Goal: Download file/media

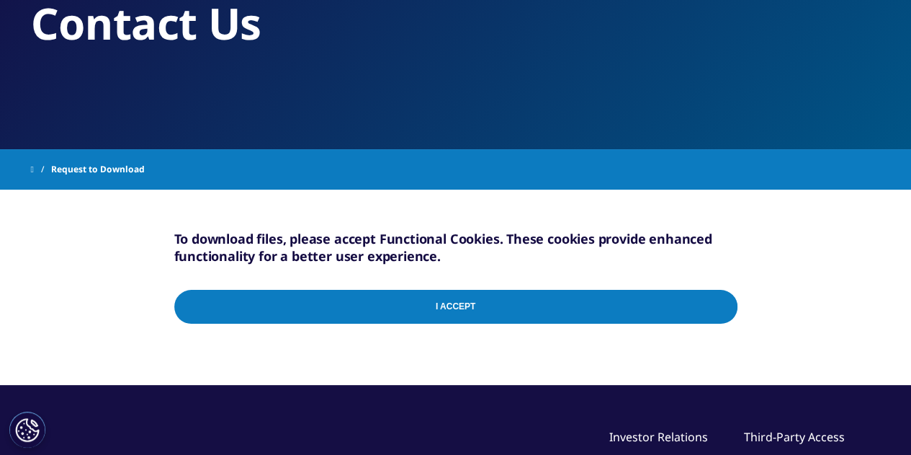
click at [499, 310] on input "I Accept" at bounding box center [455, 307] width 563 height 34
click at [527, 312] on input "I Accept" at bounding box center [455, 307] width 563 height 34
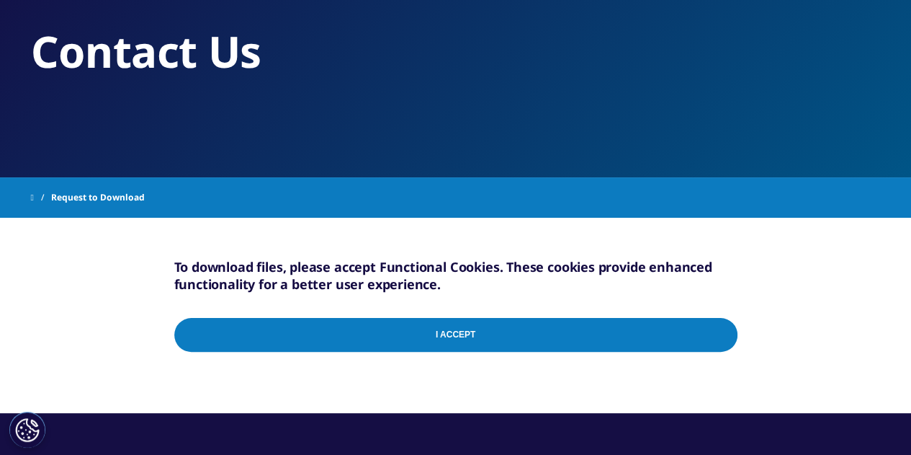
scroll to position [114, 0]
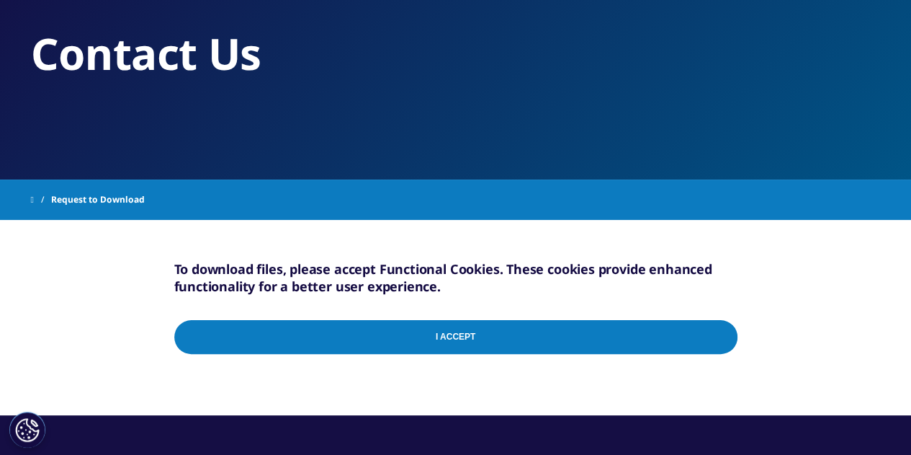
click at [261, 276] on h5 "To download files, please accept Functional Cookies. These cookies provide enha…" at bounding box center [455, 277] width 563 height 35
click at [448, 332] on input "I Accept" at bounding box center [455, 337] width 563 height 34
click at [25, 428] on button "Cookies Settings" at bounding box center [27, 429] width 36 height 36
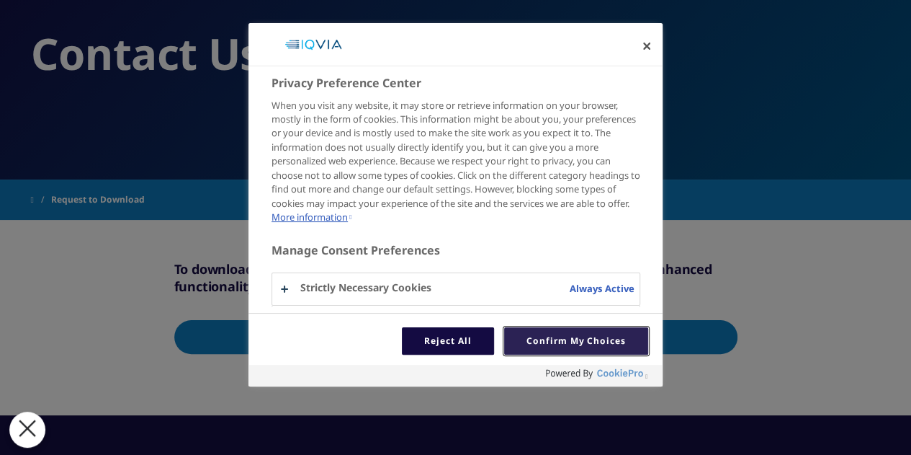
click at [581, 349] on button "Confirm My Choices" at bounding box center [576, 340] width 144 height 27
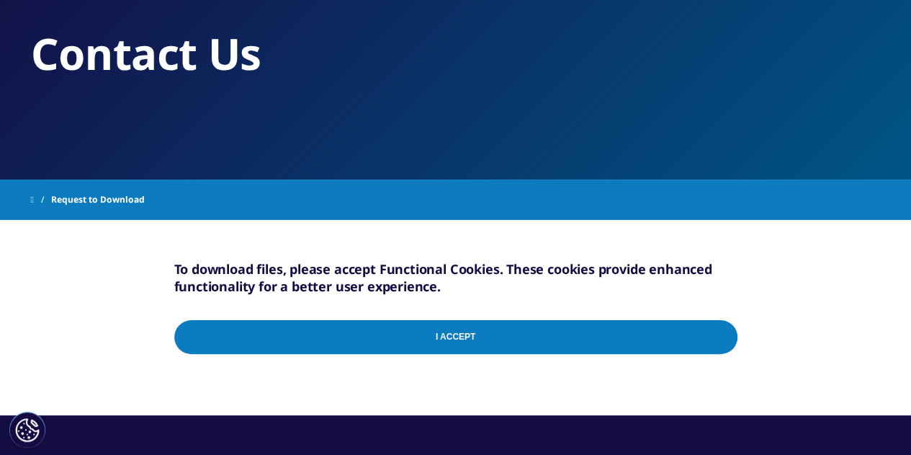
click at [573, 351] on input "I Accept" at bounding box center [455, 337] width 563 height 34
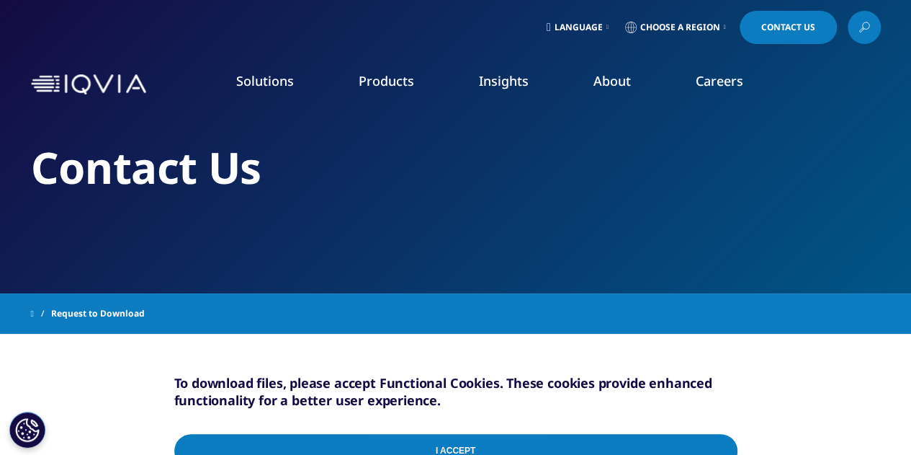
click at [35, 308] on link at bounding box center [41, 313] width 20 height 26
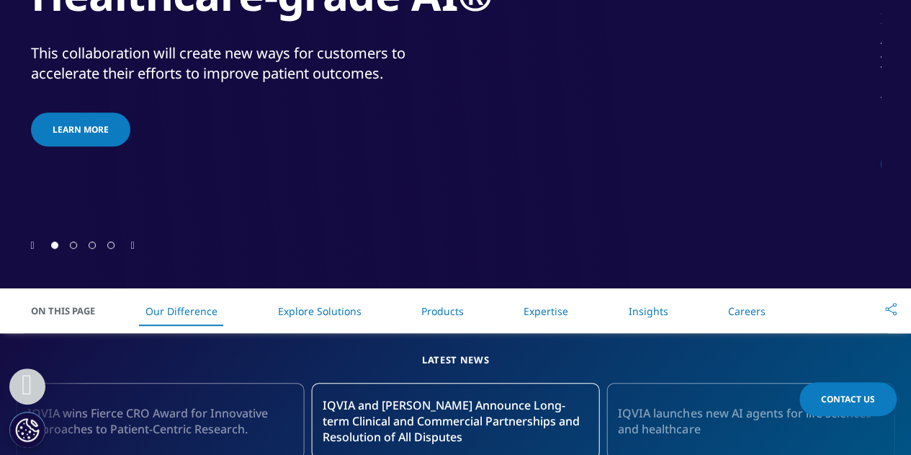
scroll to position [504, 0]
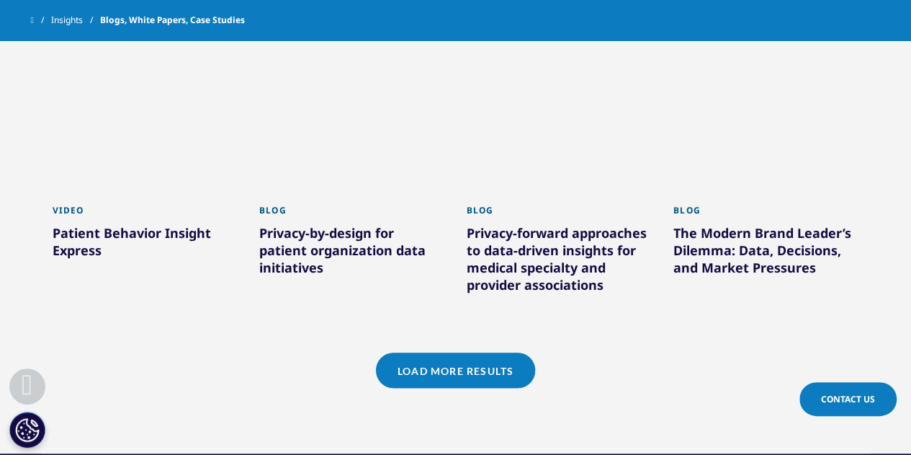
scroll to position [1297, 0]
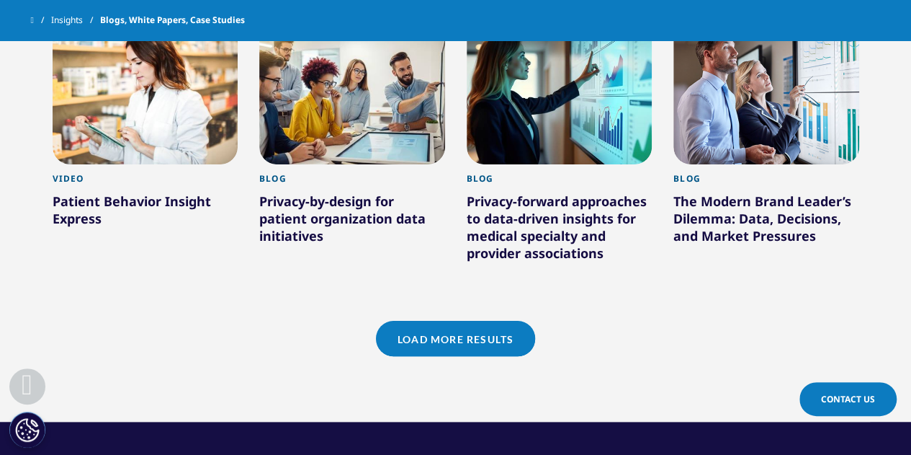
click at [437, 341] on link "Load More Results" at bounding box center [455, 338] width 159 height 35
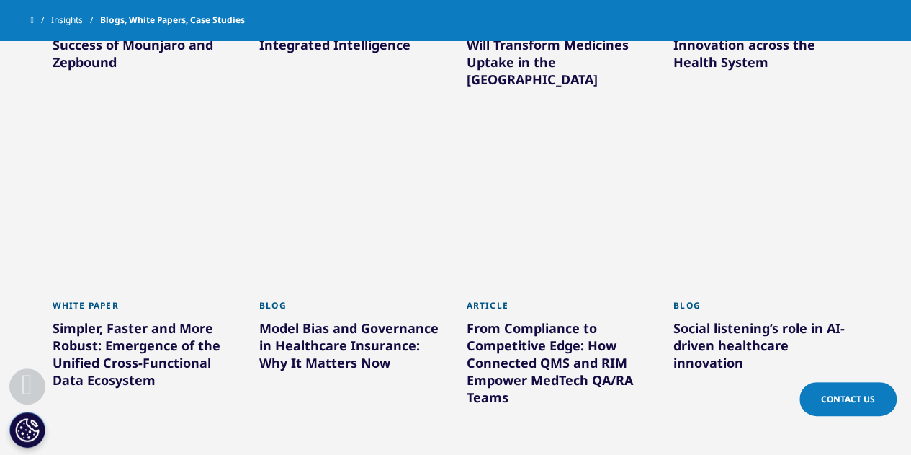
scroll to position [2161, 0]
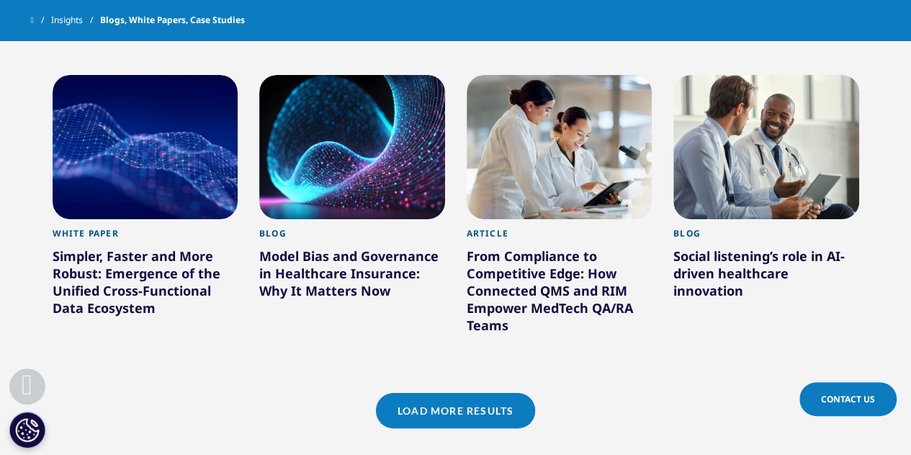
click at [445, 393] on link "Load More Results" at bounding box center [455, 410] width 159 height 35
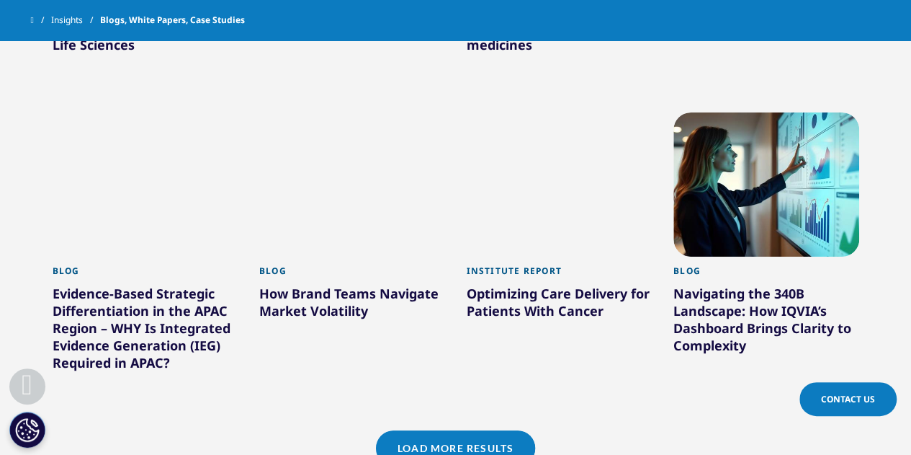
scroll to position [3098, 0]
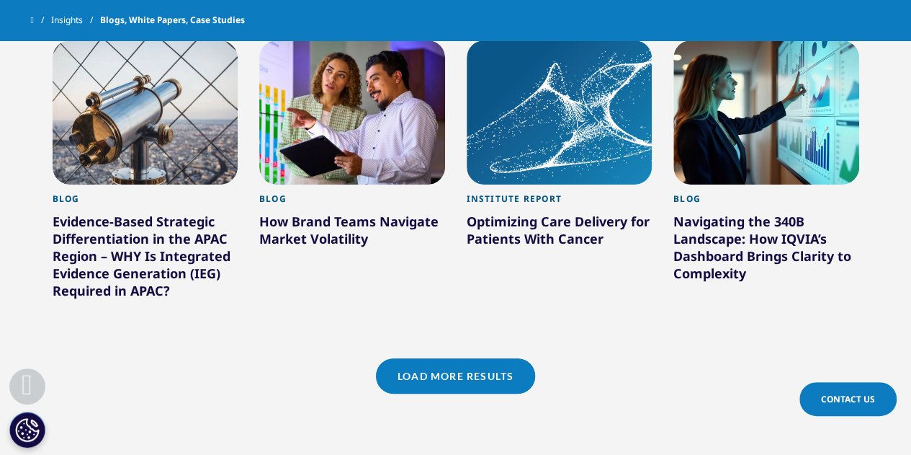
click at [419, 362] on link "Load More Results" at bounding box center [455, 375] width 159 height 35
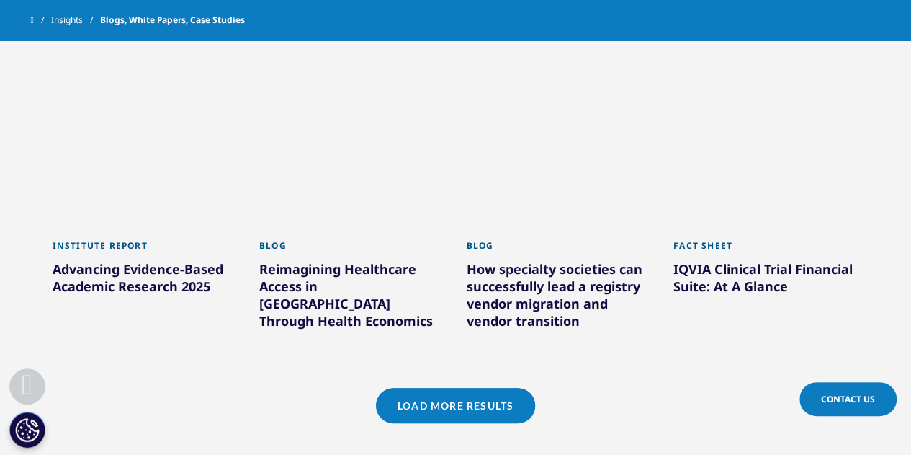
scroll to position [4034, 0]
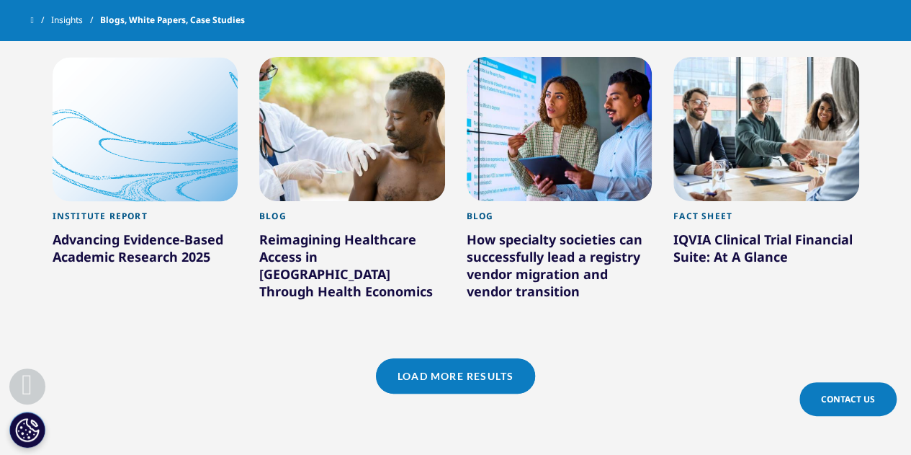
click at [431, 358] on link "Load More Results" at bounding box center [455, 375] width 159 height 35
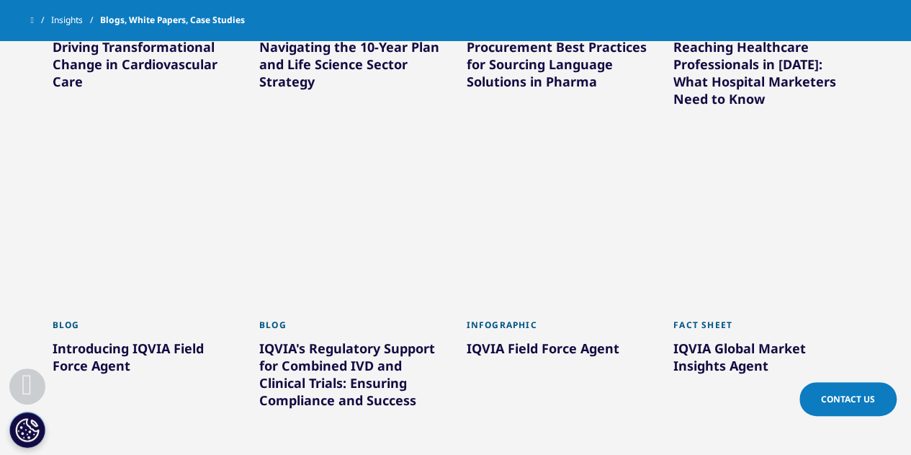
scroll to position [4899, 0]
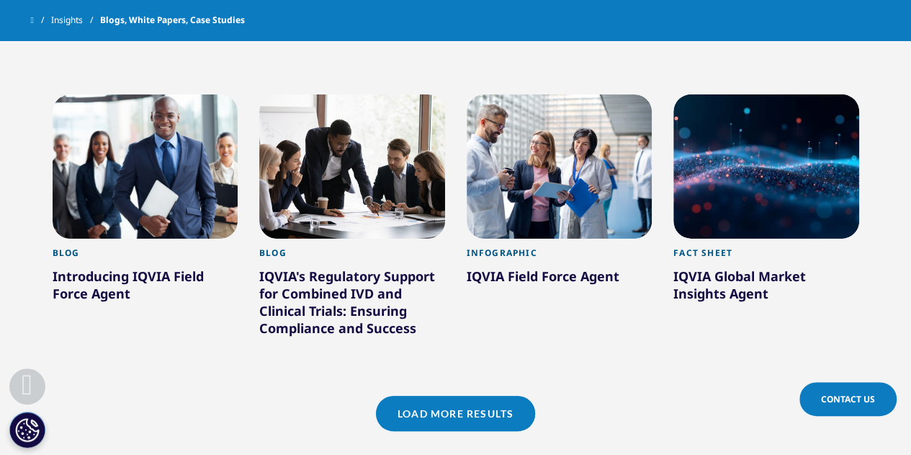
click at [454, 395] on link "Load More Results" at bounding box center [455, 412] width 159 height 35
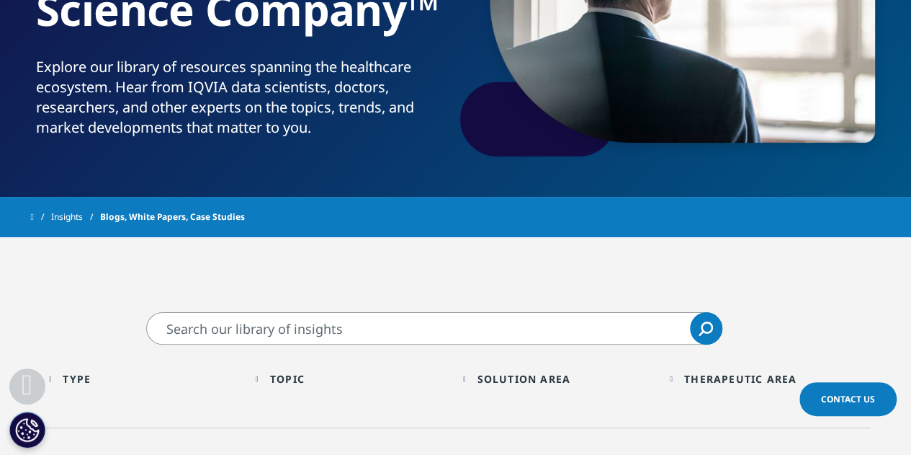
scroll to position [0, 0]
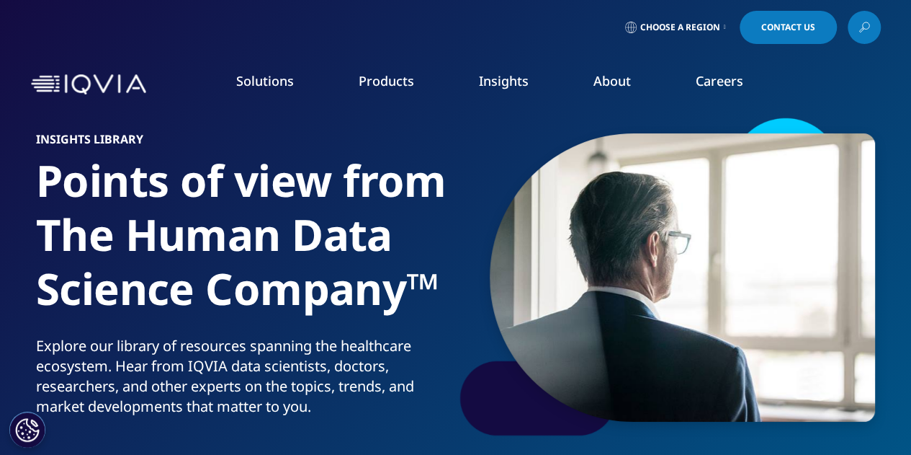
click at [864, 31] on icon at bounding box center [865, 27] width 12 height 19
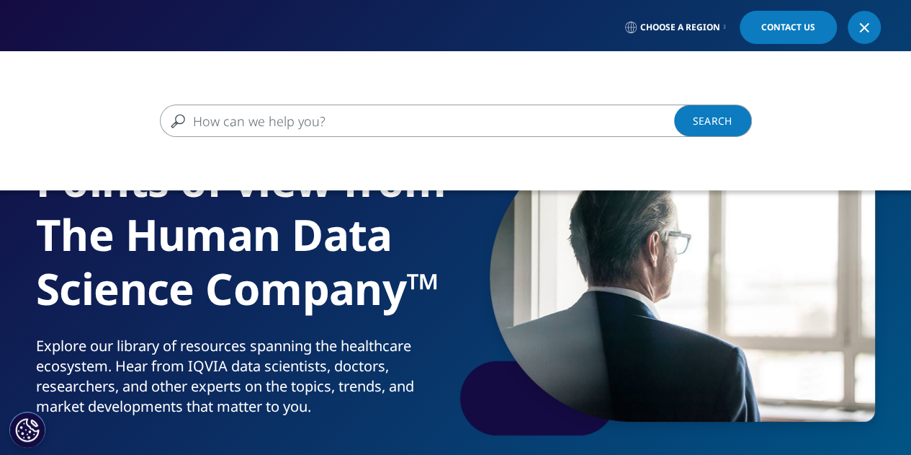
click at [472, 117] on input "Search" at bounding box center [435, 120] width 550 height 32
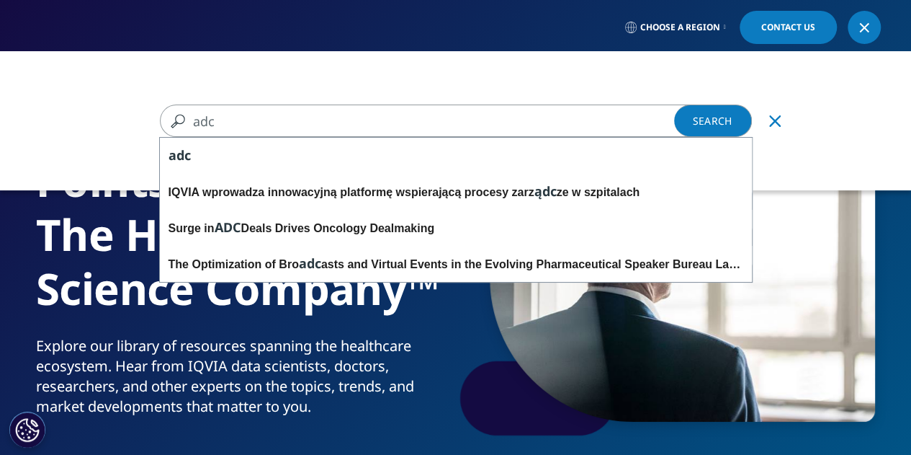
type input "adc"
click at [681, 129] on link "Search Loading" at bounding box center [713, 120] width 78 height 32
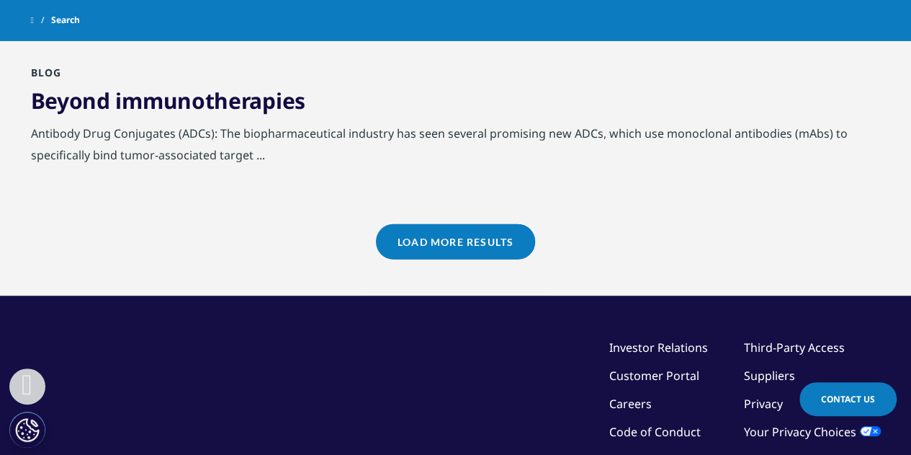
scroll to position [1801, 0]
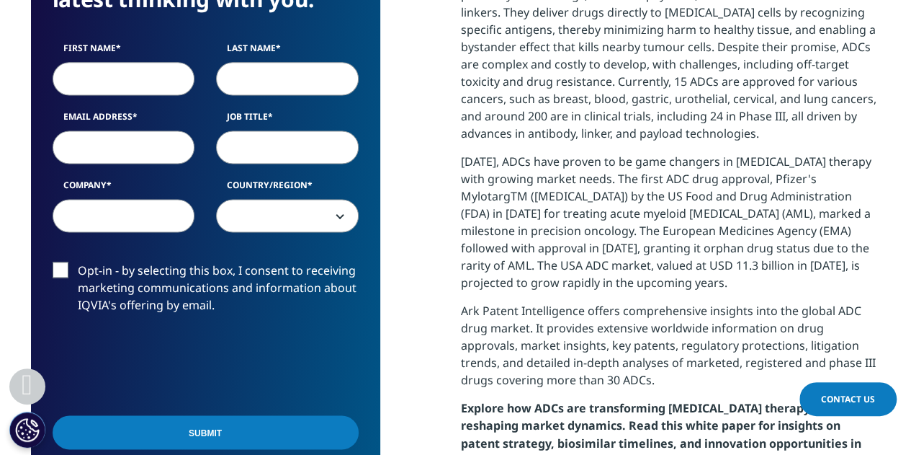
scroll to position [864, 0]
